Goal: Entertainment & Leisure: Consume media (video, audio)

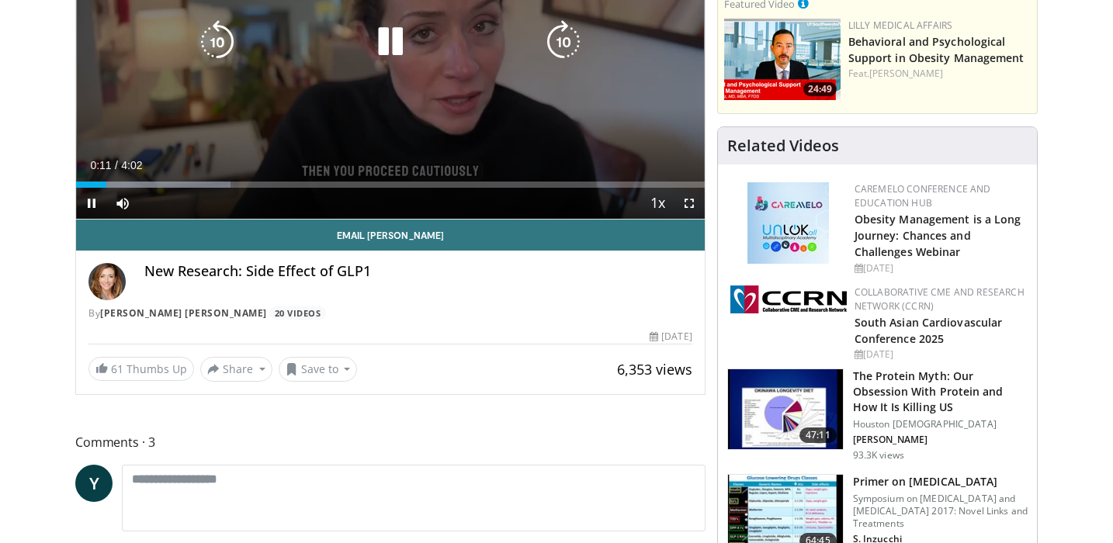
scroll to position [313, 0]
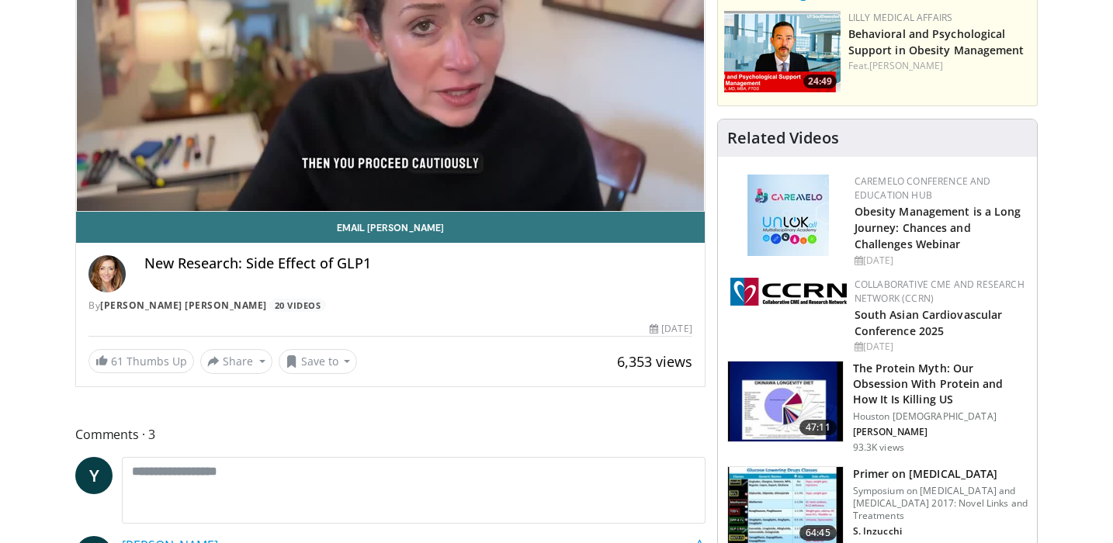
click at [107, 277] on img at bounding box center [106, 273] width 37 height 37
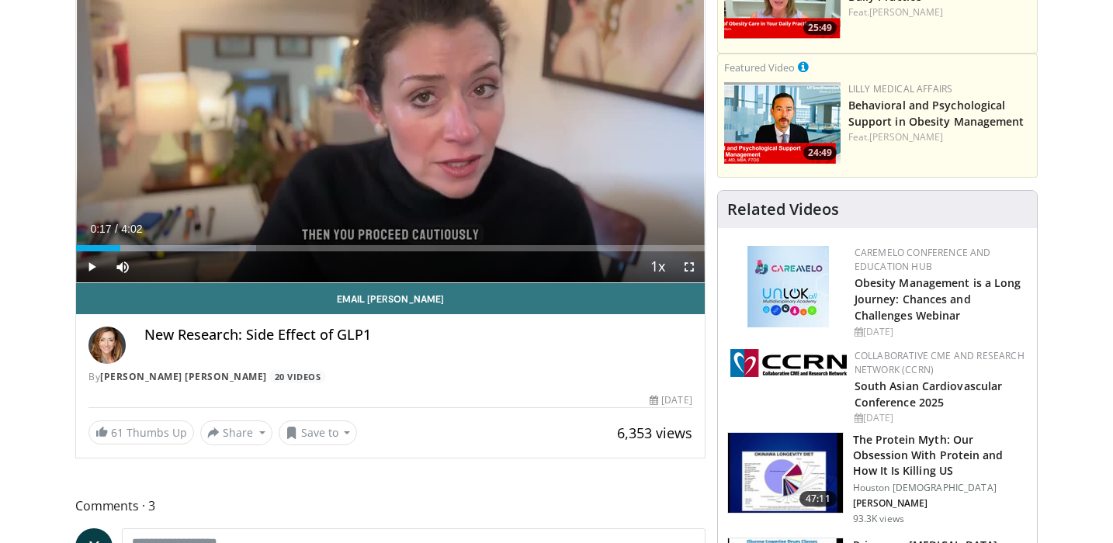
scroll to position [223, 0]
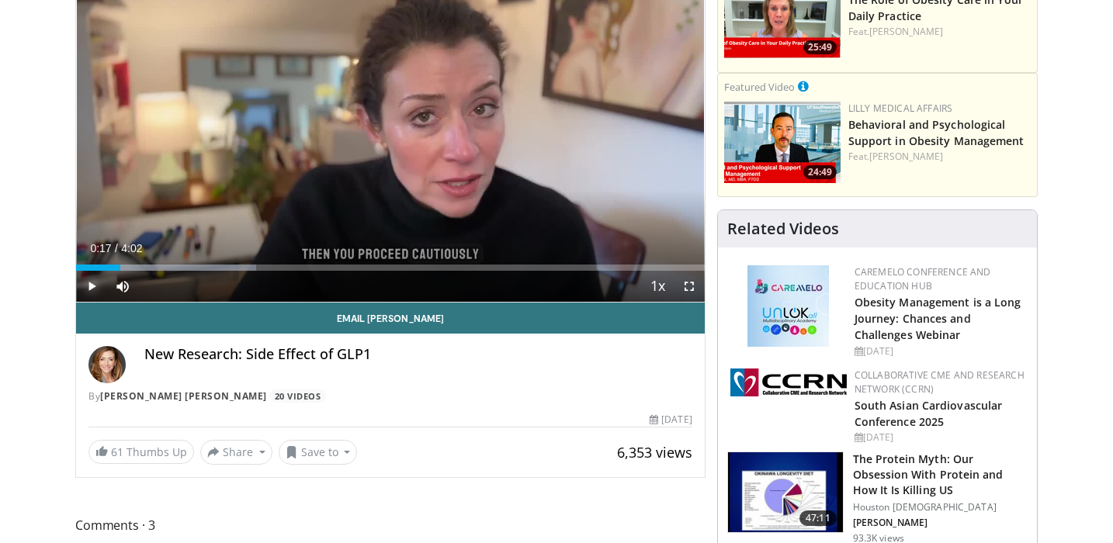
click at [91, 282] on span "Video Player" at bounding box center [91, 286] width 31 height 31
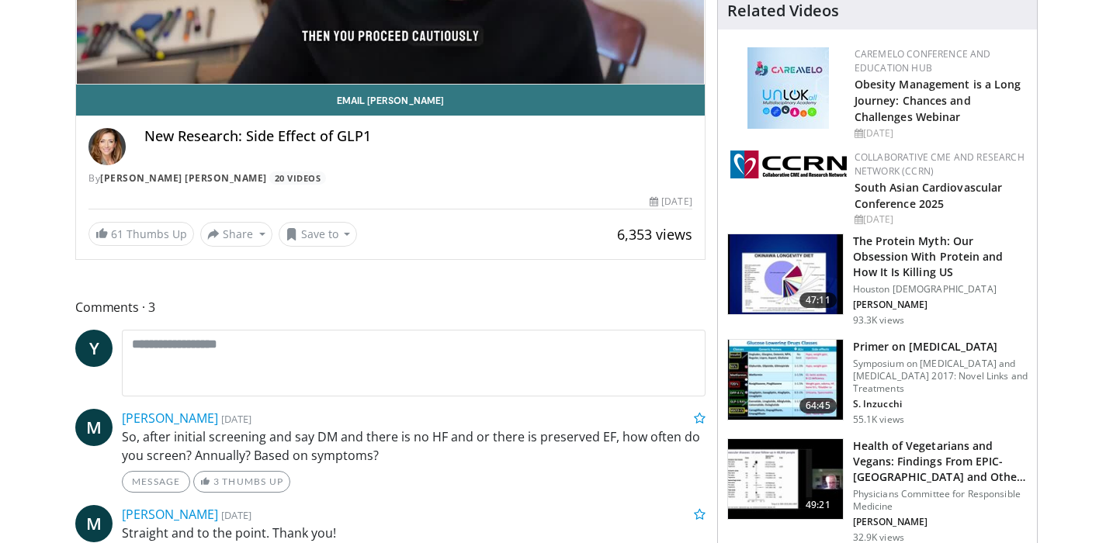
scroll to position [0, 0]
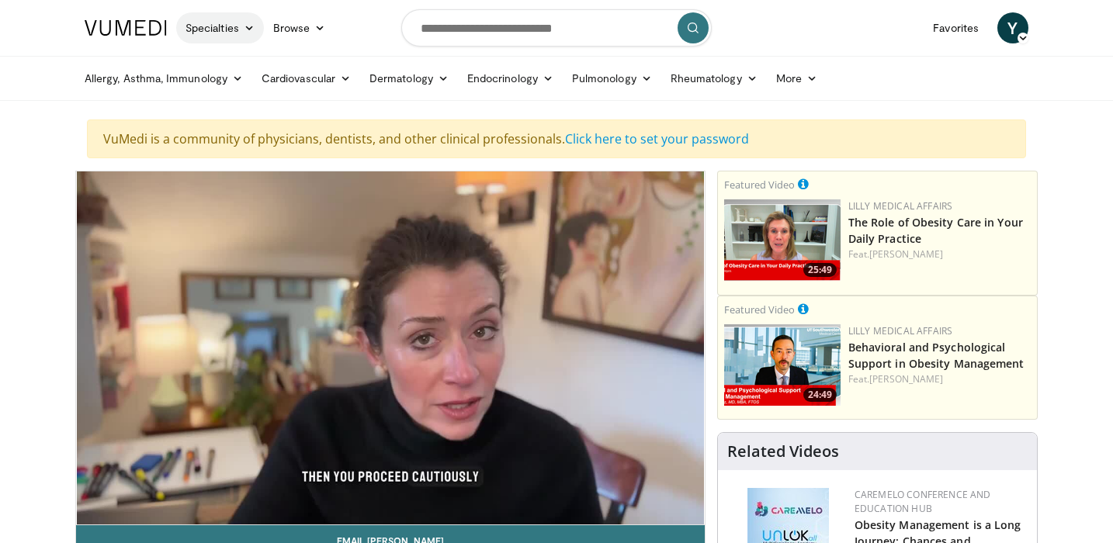
click at [252, 28] on icon at bounding box center [249, 28] width 11 height 11
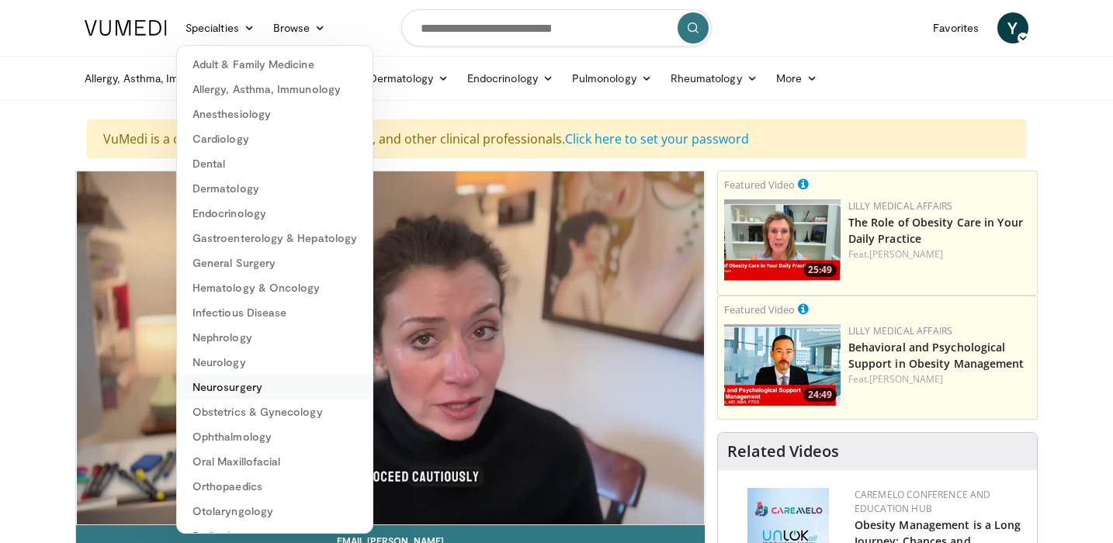
click at [213, 391] on link "Neurosurgery" at bounding box center [275, 387] width 196 height 25
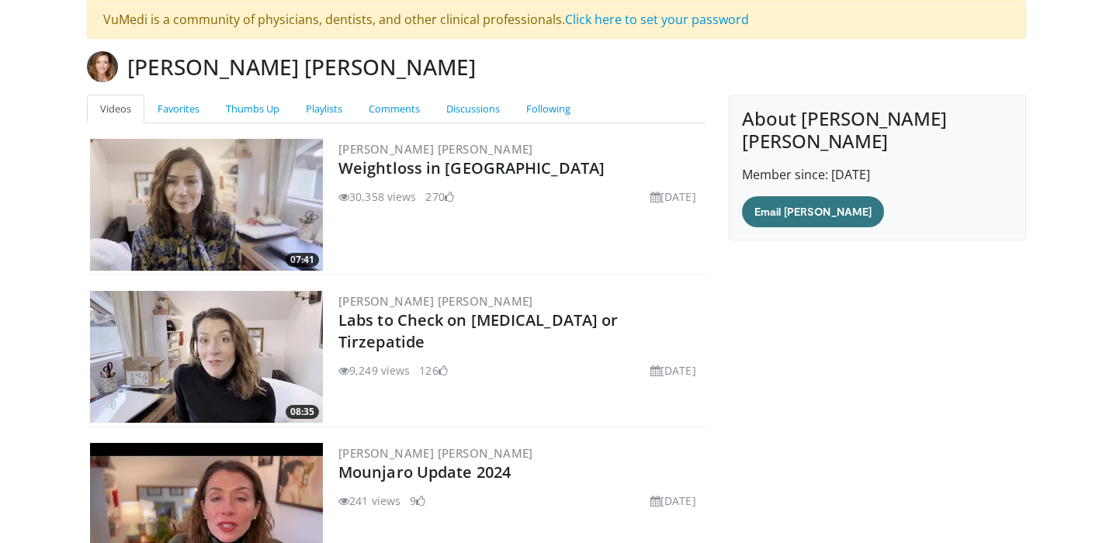
scroll to position [248, 0]
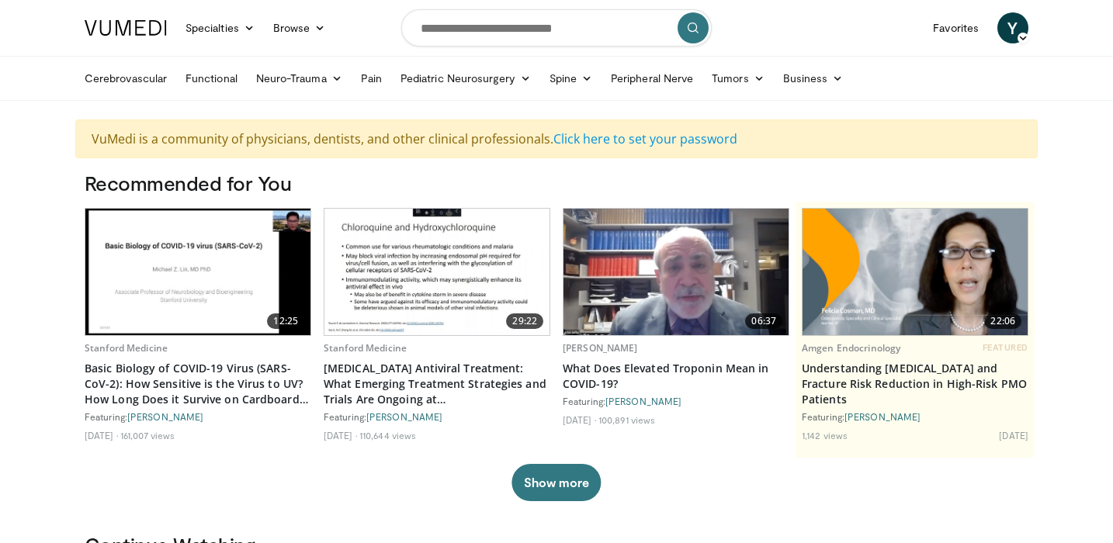
click at [144, 30] on img at bounding box center [126, 28] width 82 height 16
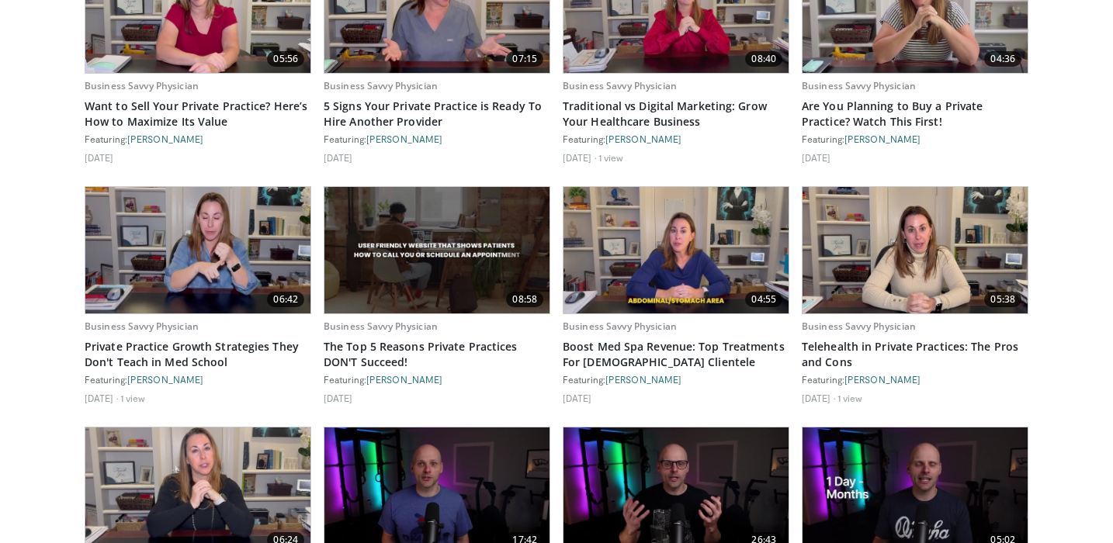
scroll to position [1629, 0]
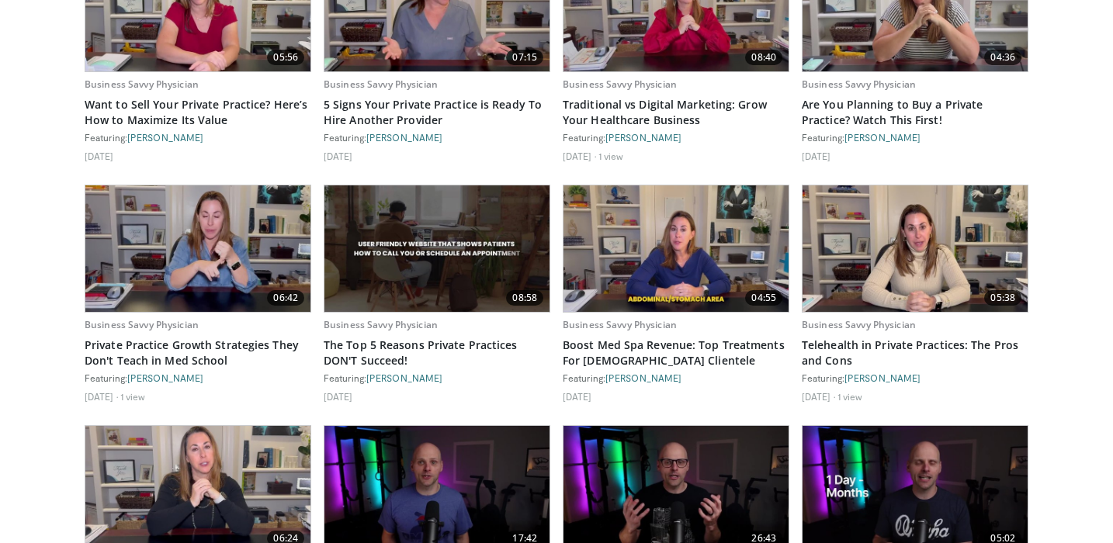
click at [665, 234] on img at bounding box center [675, 248] width 225 height 126
